Goal: Navigation & Orientation: Find specific page/section

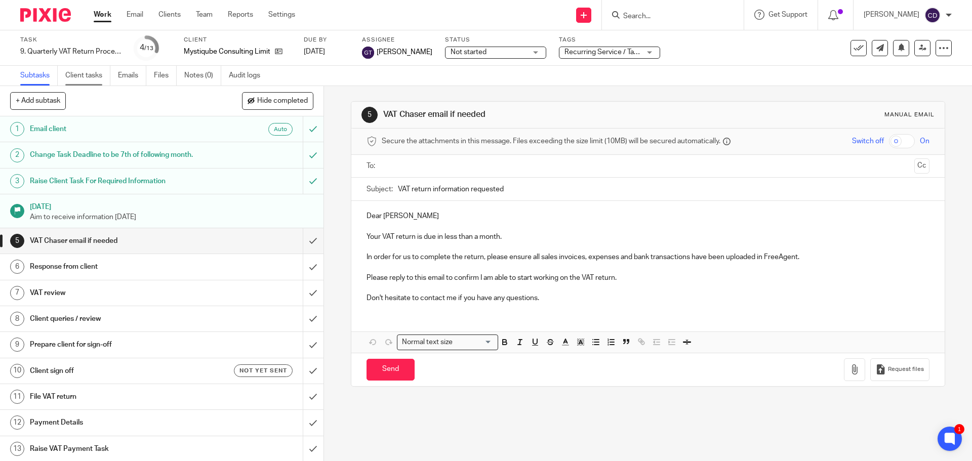
click at [93, 77] on link "Client tasks" at bounding box center [87, 76] width 45 height 20
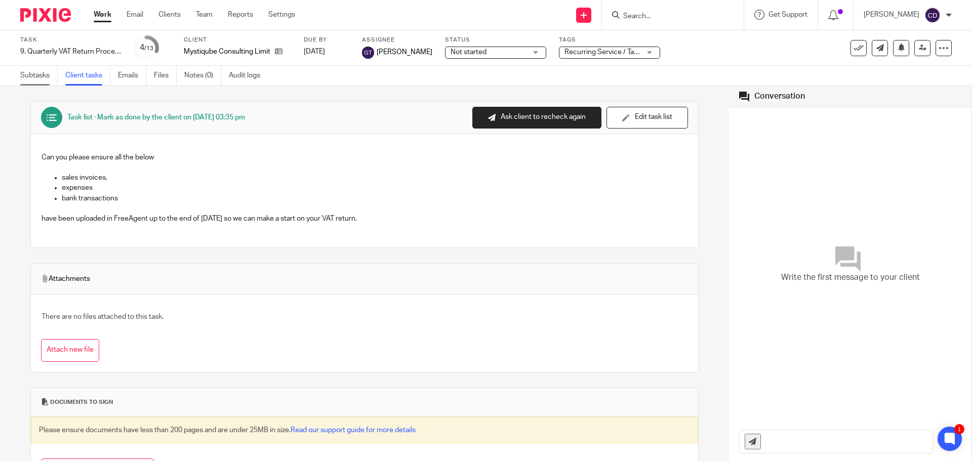
click at [42, 77] on link "Subtasks" at bounding box center [38, 76] width 37 height 20
